Goal: Task Accomplishment & Management: Manage account settings

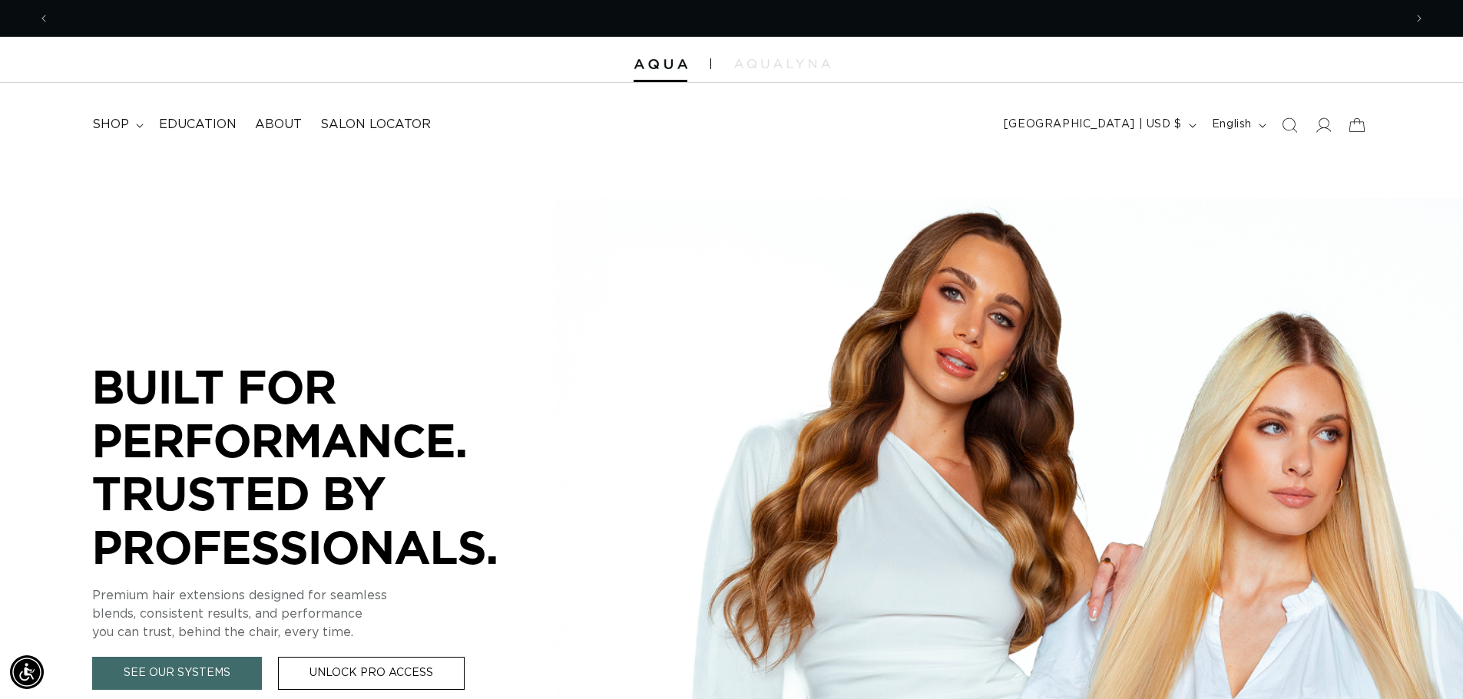
scroll to position [0, 1354]
click at [1321, 127] on icon at bounding box center [1322, 125] width 16 height 16
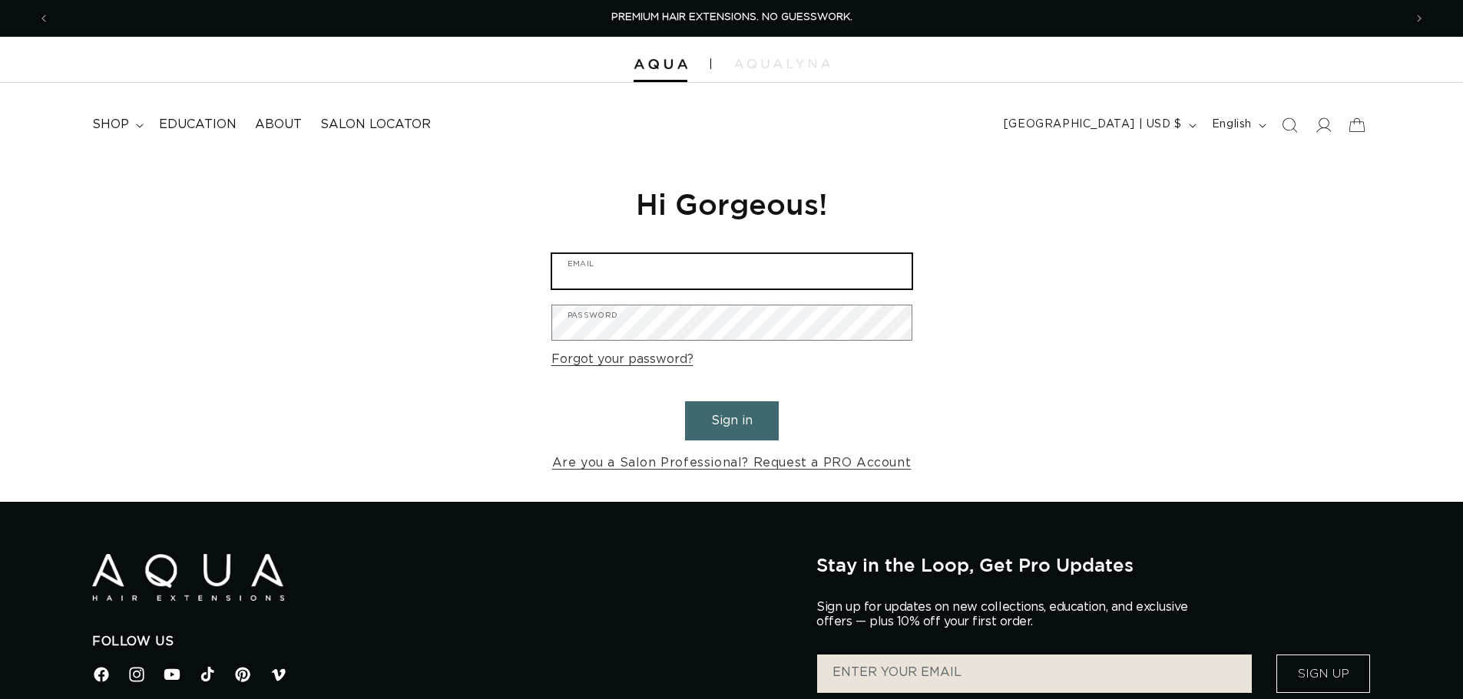
type input "[EMAIL_ADDRESS][DOMAIN_NAME]"
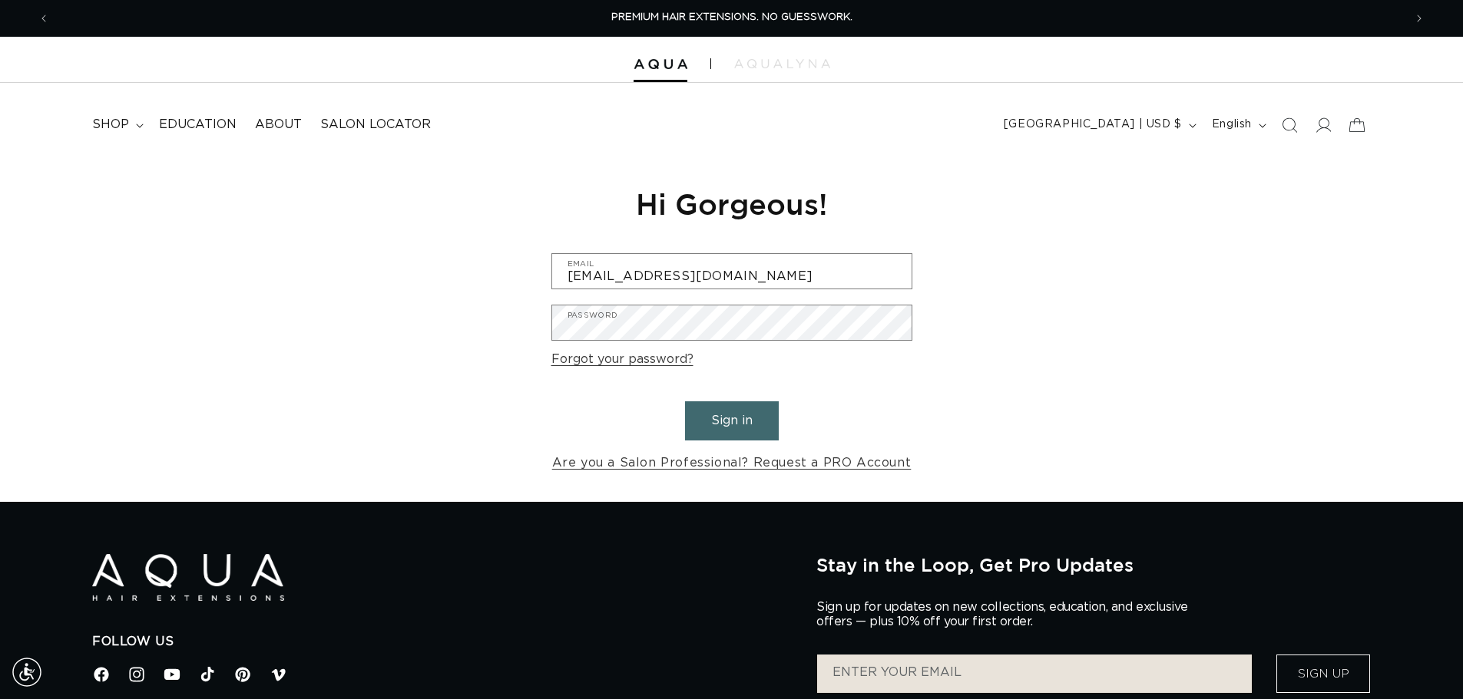
click at [709, 422] on button "Sign in" at bounding box center [732, 421] width 94 height 39
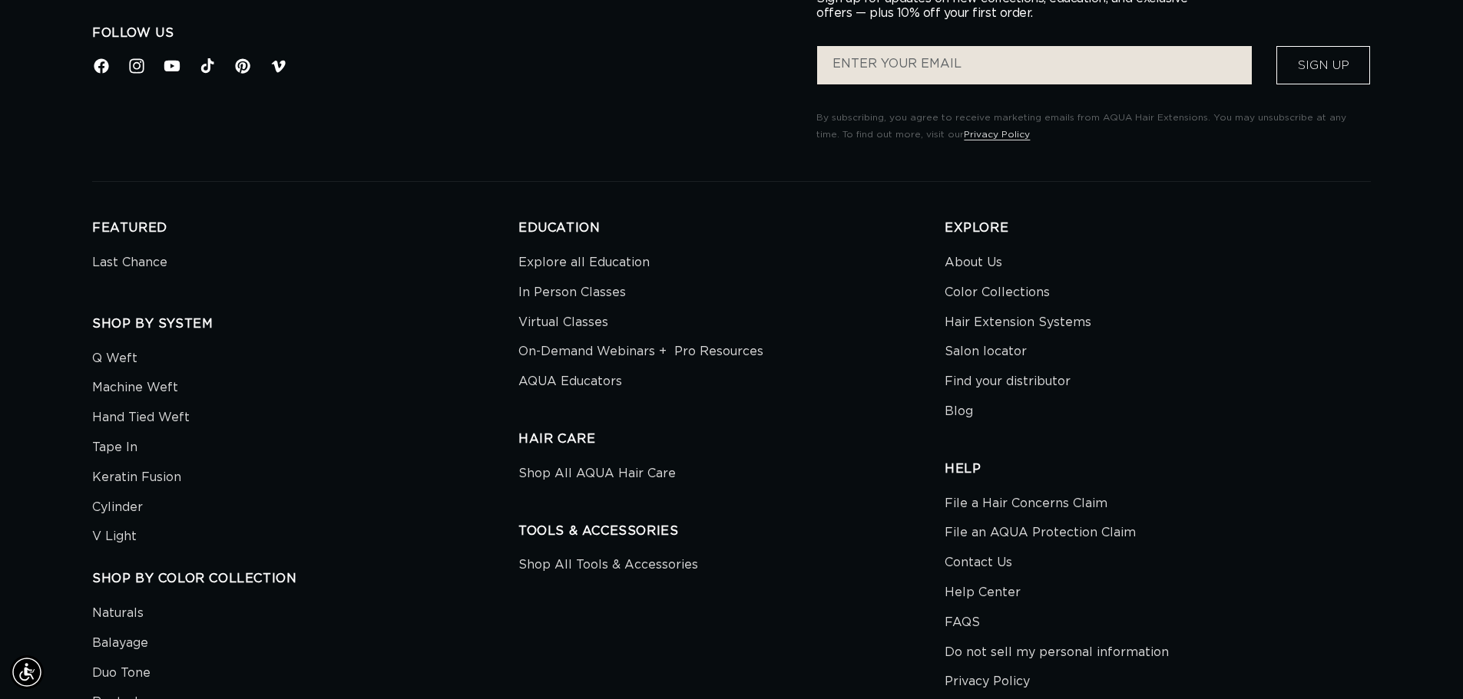
scroll to position [792, 0]
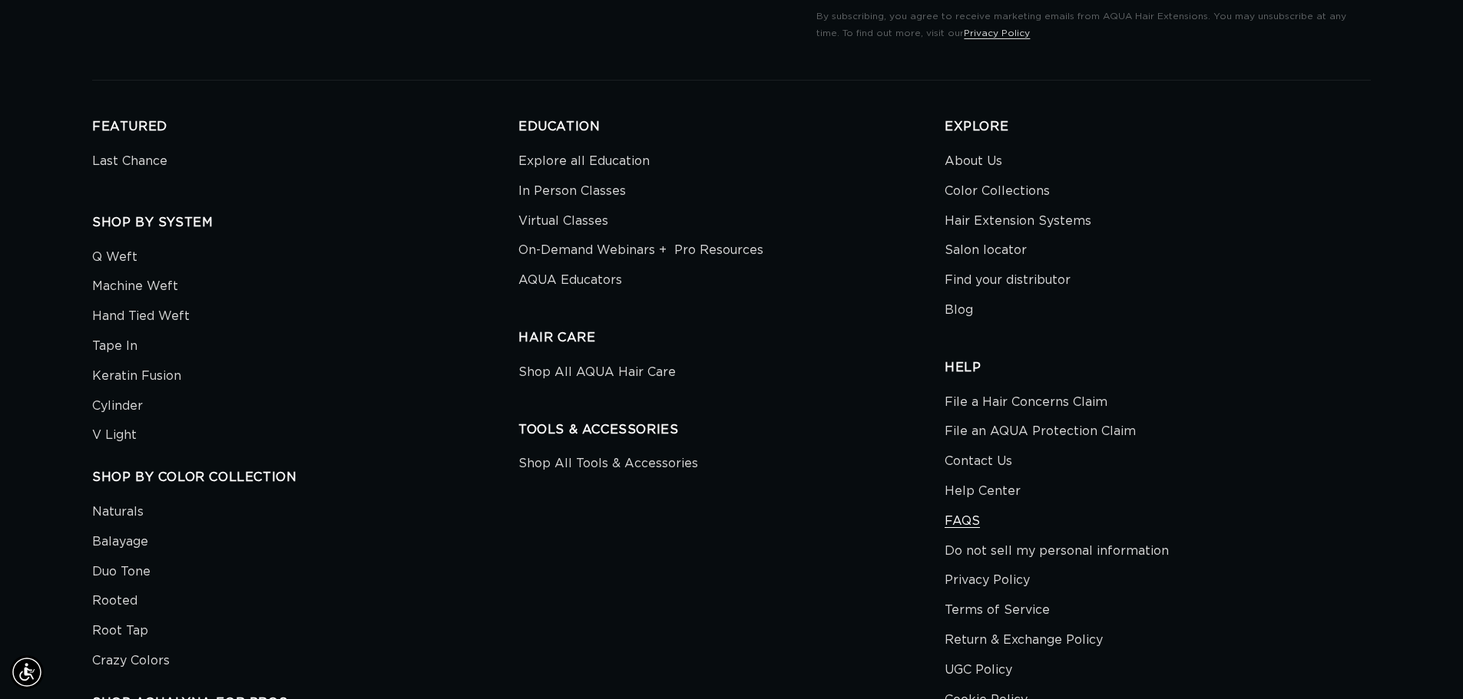
type input "hairbychanelm@gmail.com"
click at [960, 523] on link "FAQS" at bounding box center [961, 522] width 35 height 30
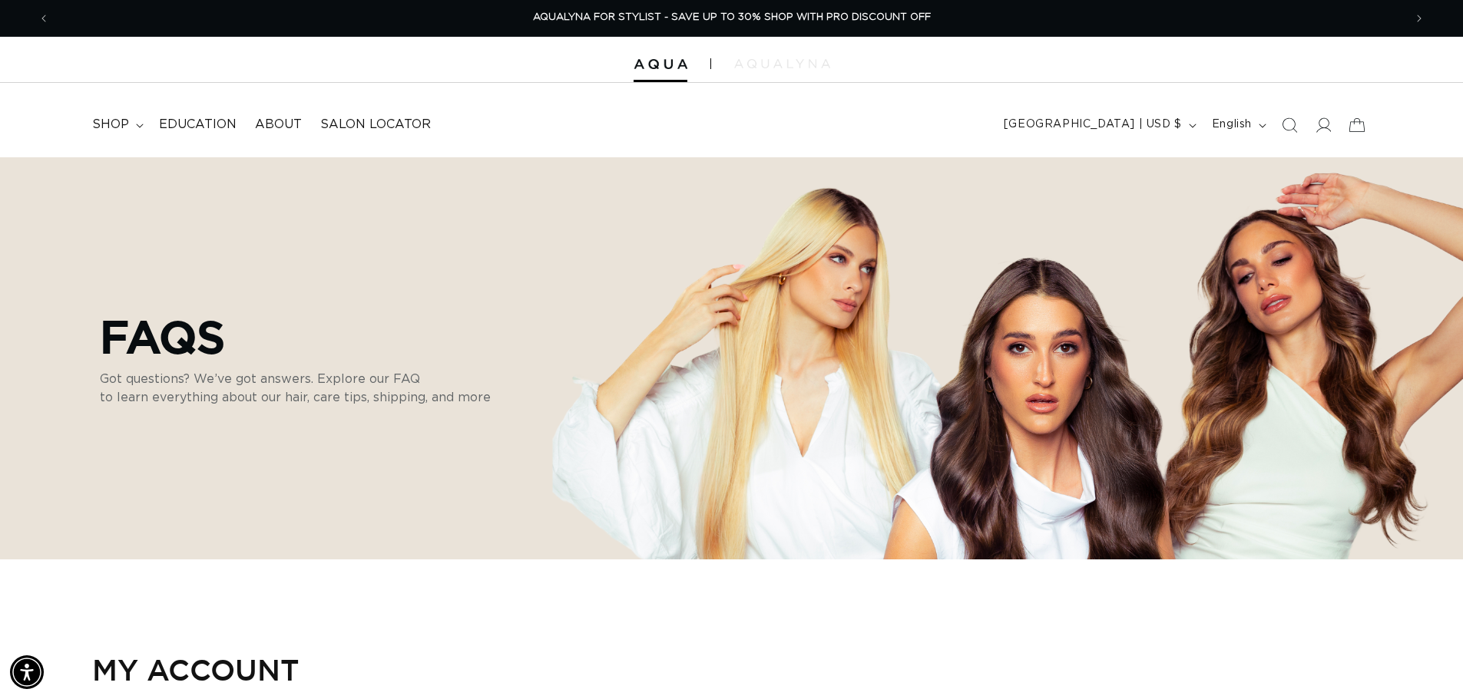
click at [794, 59] on img at bounding box center [782, 63] width 96 height 9
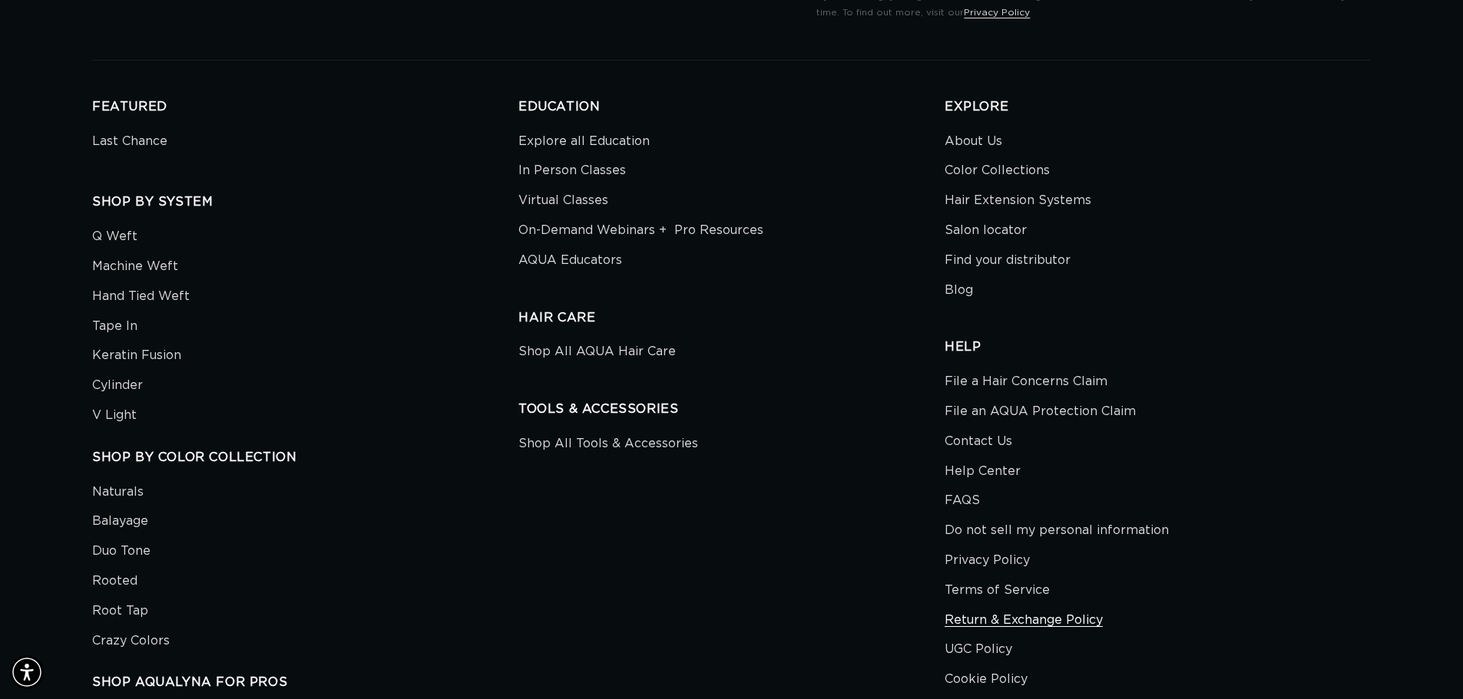
scroll to position [5374, 0]
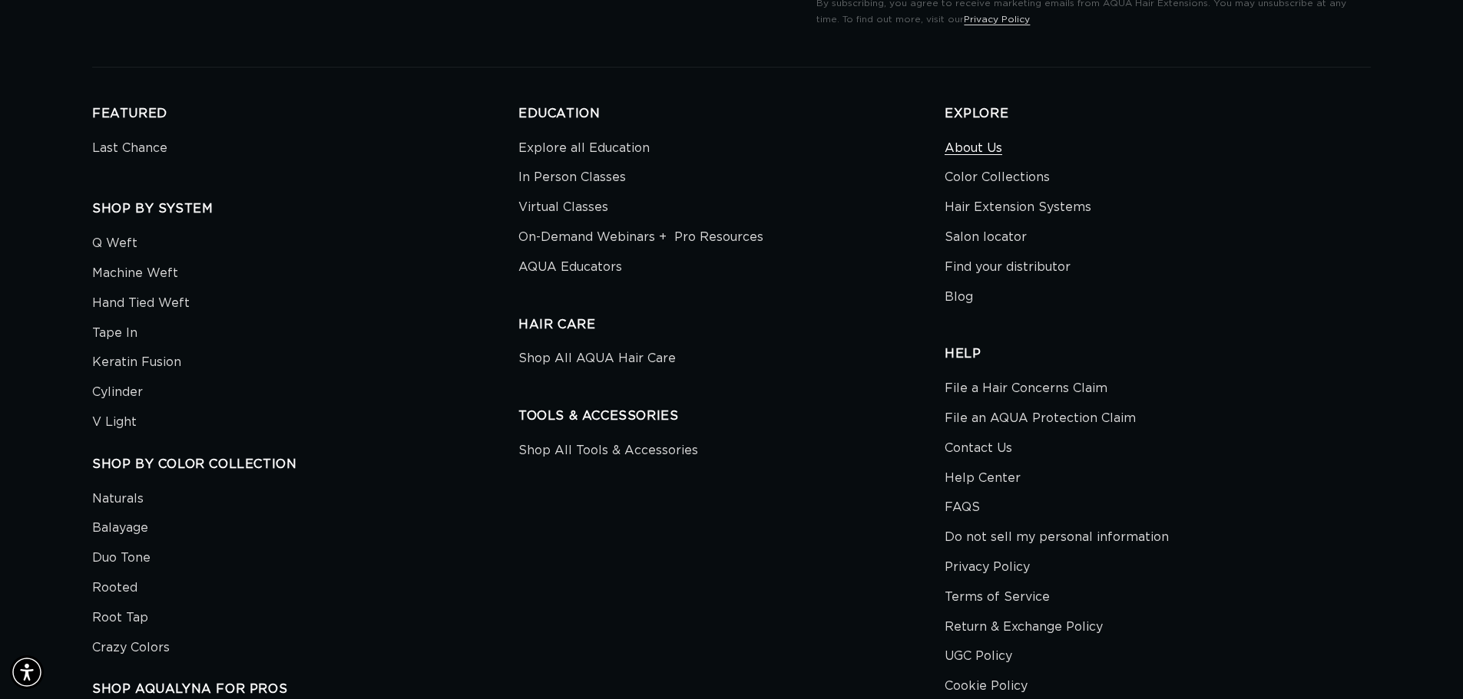
click at [969, 145] on link "About Us" at bounding box center [973, 150] width 58 height 26
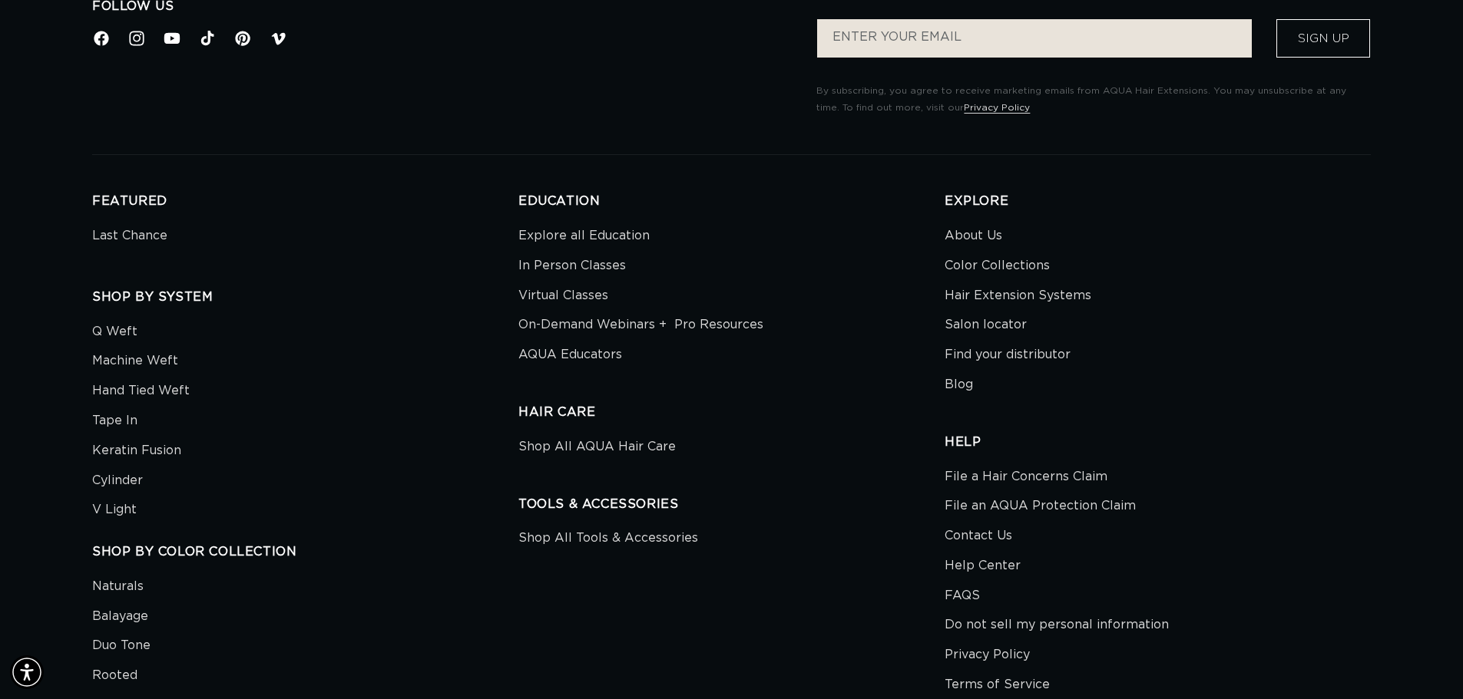
scroll to position [0, 2707]
click at [964, 595] on link "FAQS" at bounding box center [961, 596] width 35 height 30
